Goal: Ask a question

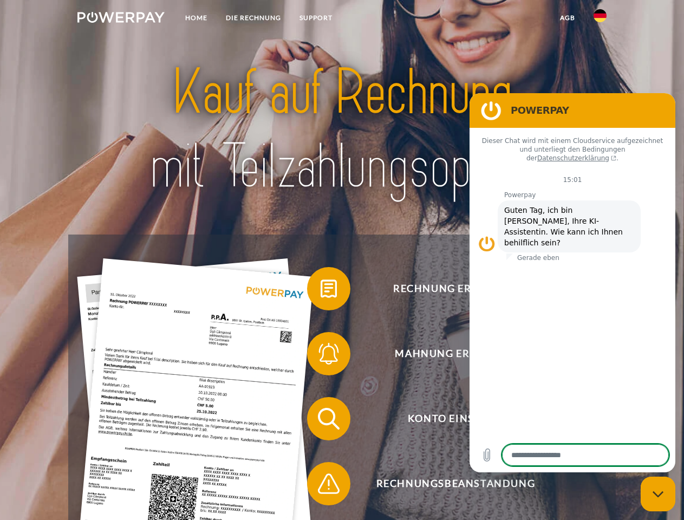
click at [121, 19] on img at bounding box center [120, 17] width 87 height 11
click at [600, 19] on img at bounding box center [600, 15] width 13 height 13
click at [567, 18] on link "agb" at bounding box center [568, 18] width 34 height 20
click at [321, 291] on span at bounding box center [313, 289] width 54 height 54
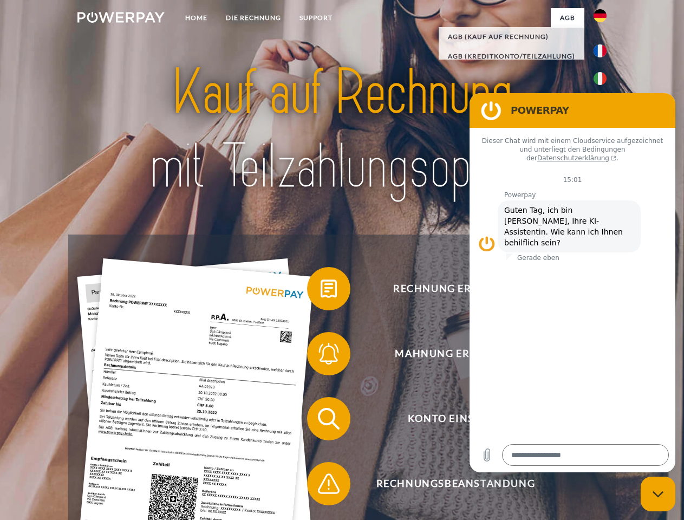
click at [321, 356] on span at bounding box center [313, 354] width 54 height 54
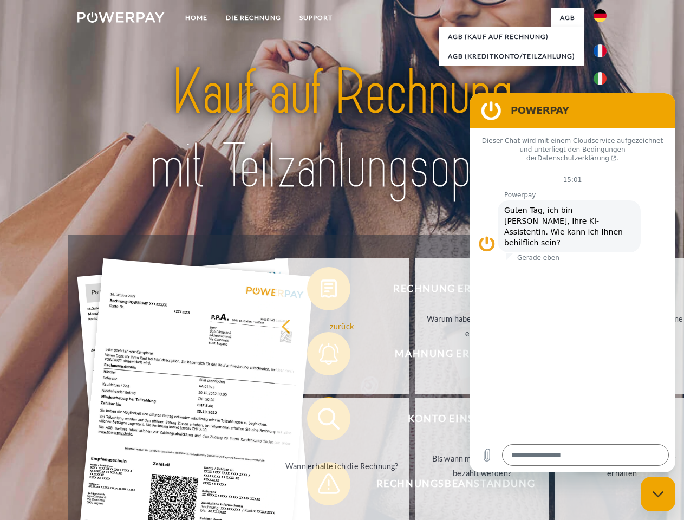
click at [415, 421] on link "Bis wann muss die Rechnung bezahlt werden?" at bounding box center [482, 465] width 135 height 135
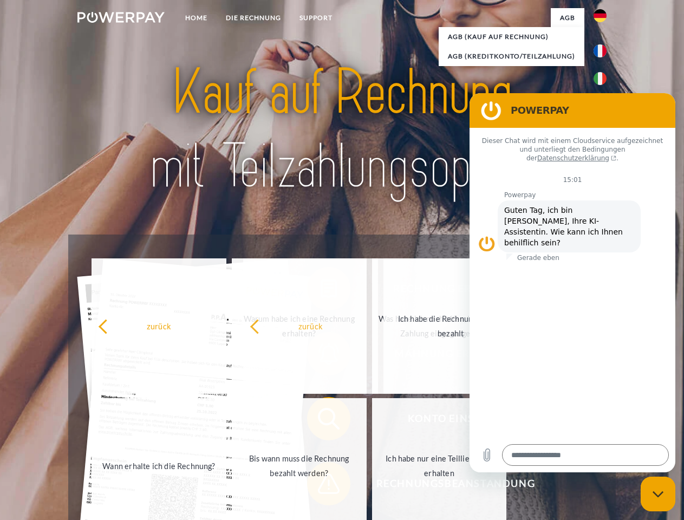
click at [321, 486] on span at bounding box center [313, 484] width 54 height 54
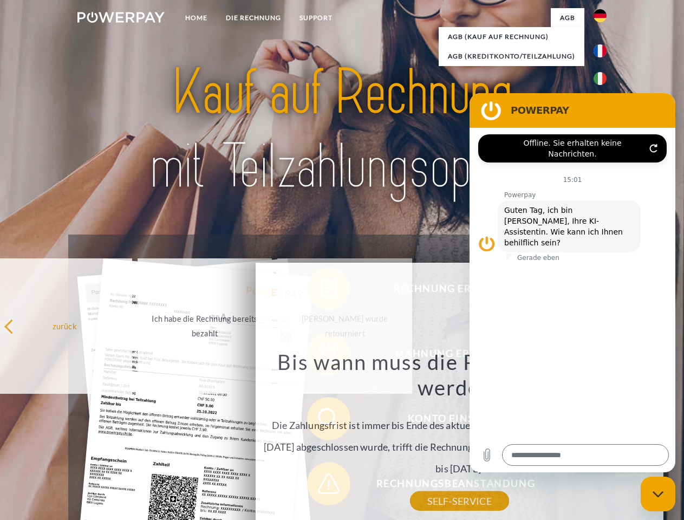
click at [658, 494] on icon "Messaging-Fenster schließen" at bounding box center [658, 494] width 11 height 7
type textarea "*"
